Goal: Task Accomplishment & Management: Manage account settings

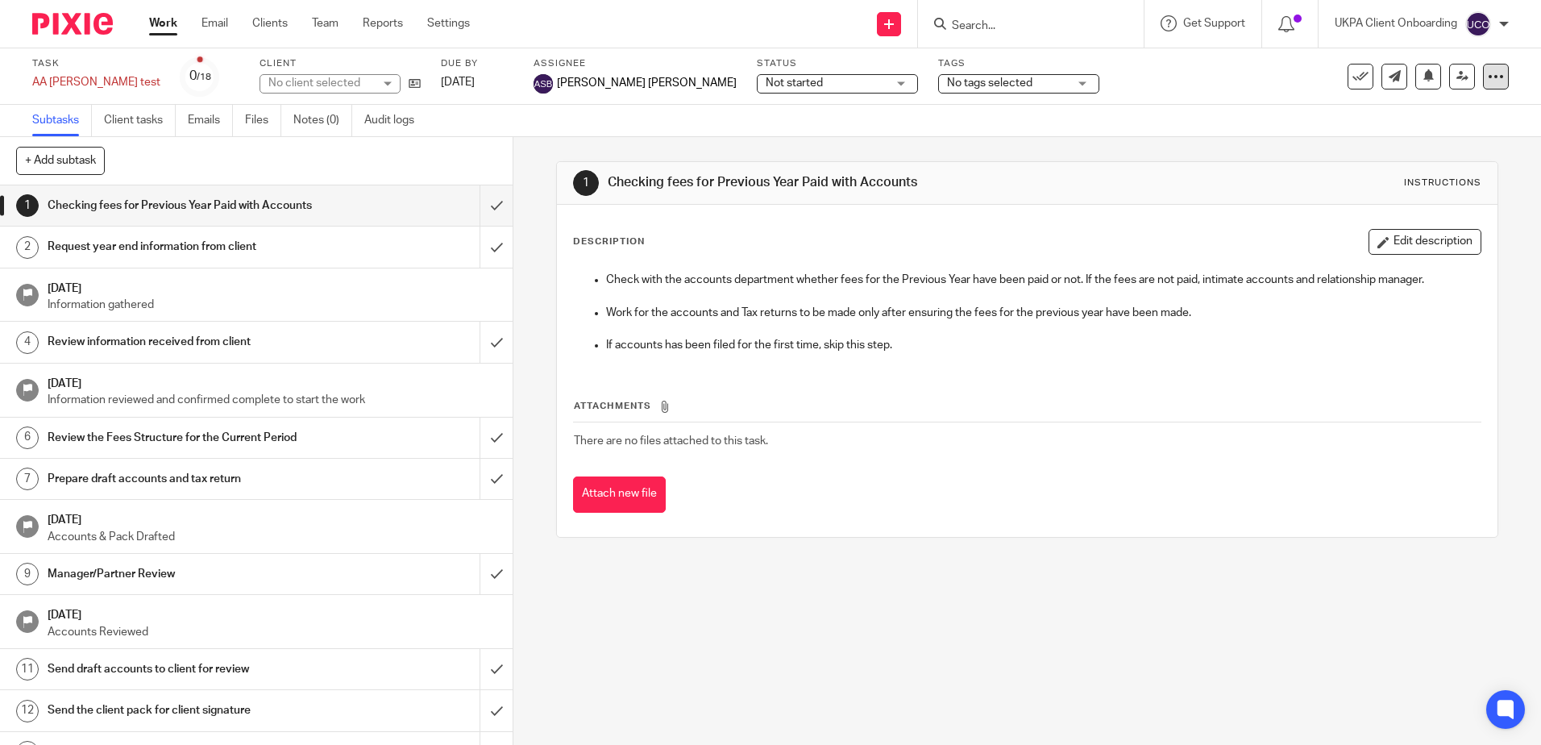
click at [1483, 78] on div at bounding box center [1496, 77] width 26 height 26
click at [1404, 143] on link "Advanced task editor" at bounding box center [1434, 140] width 106 height 11
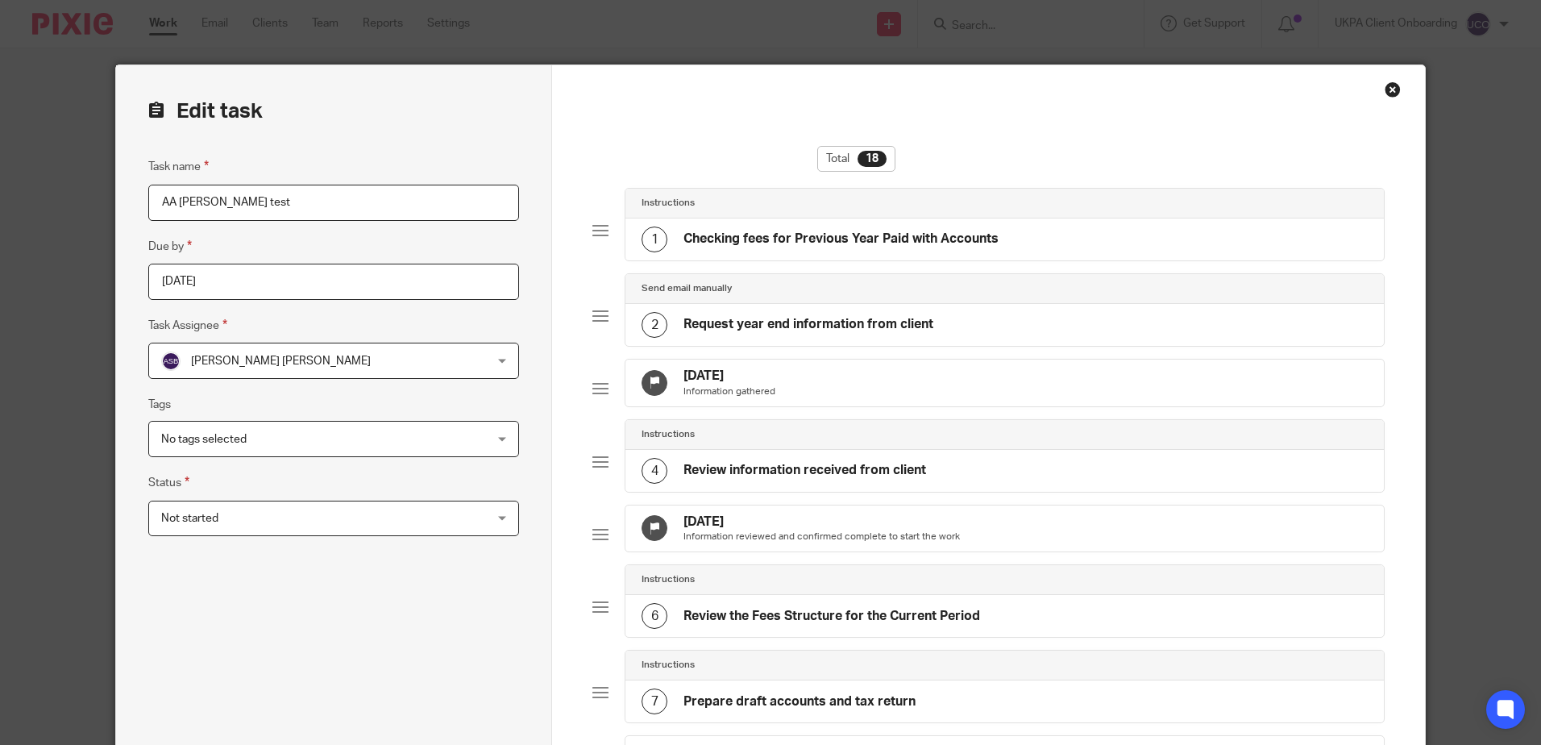
click at [1385, 94] on div "Close this dialog window" at bounding box center [1393, 89] width 16 height 16
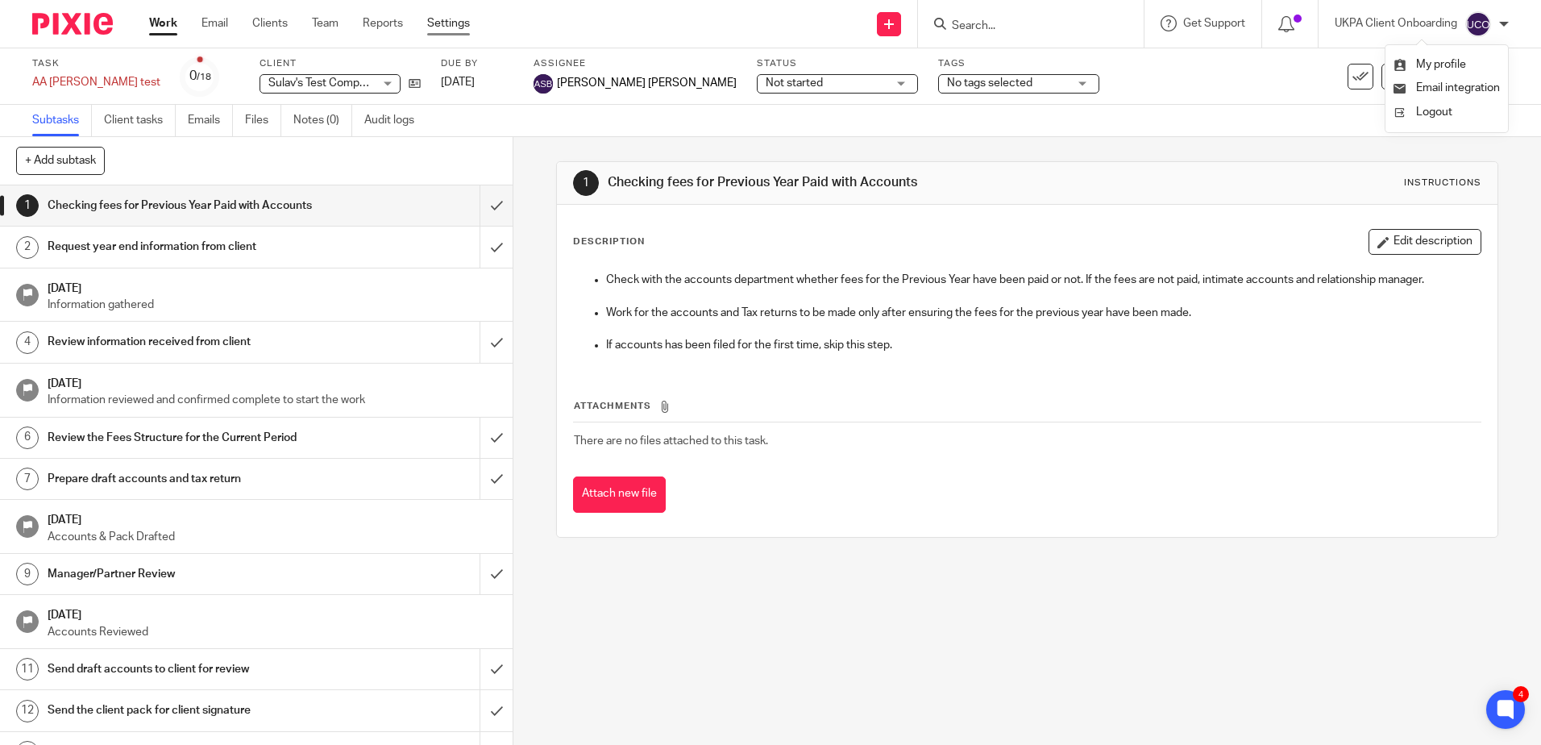
click at [434, 23] on link "Settings" at bounding box center [448, 23] width 43 height 16
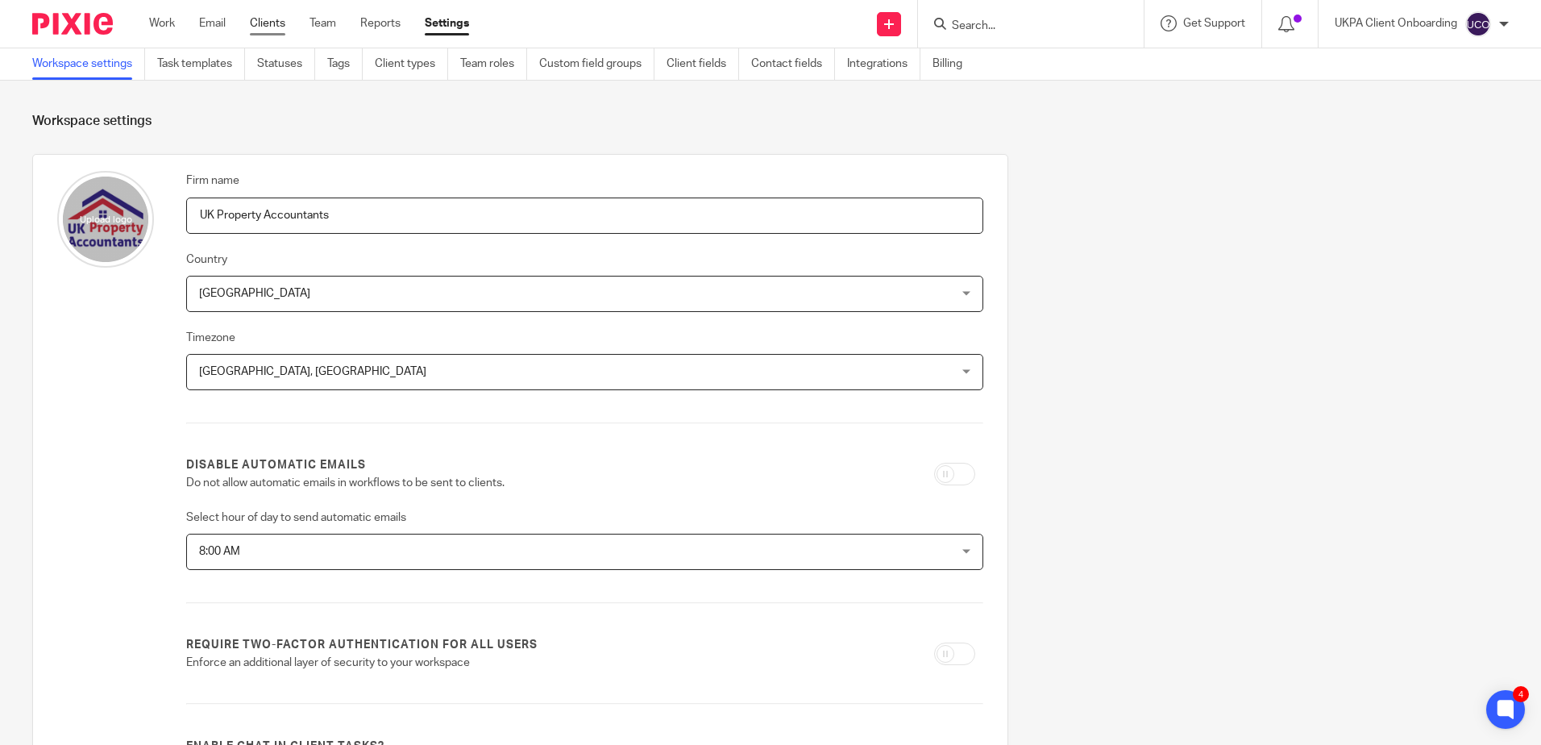
click at [272, 19] on link "Clients" at bounding box center [267, 23] width 35 height 16
click at [656, 211] on input "UK Property Accountants" at bounding box center [584, 215] width 797 height 36
click at [694, 148] on form "Workspace settings Firm name UK Property Accountants Country United Kingdom Uni…" at bounding box center [770, 612] width 1477 height 998
